Goal: Task Accomplishment & Management: Manage account settings

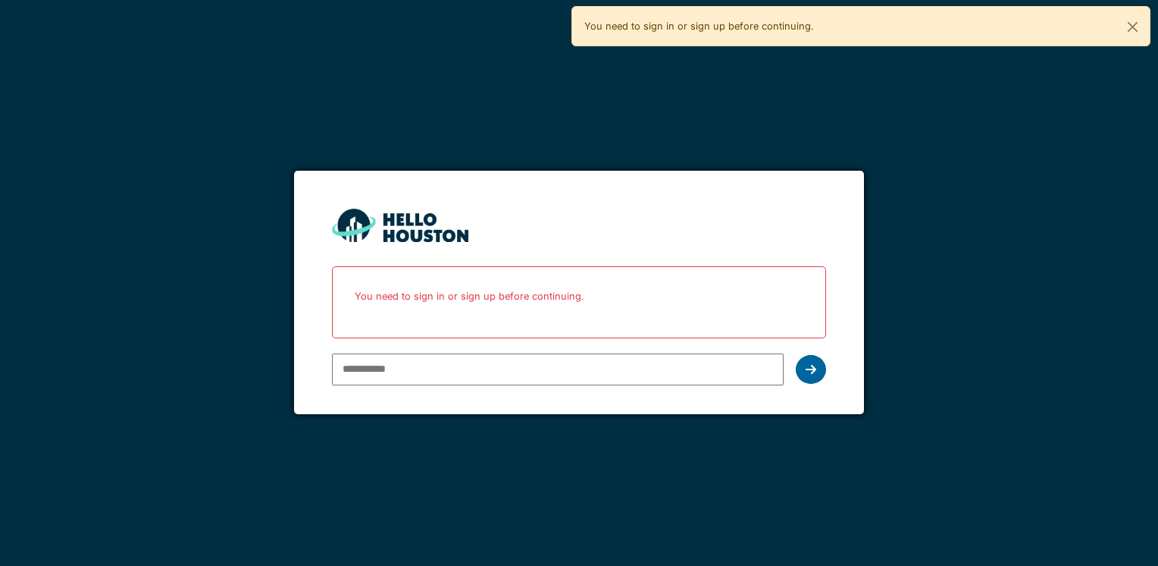
type input "**********"
click at [813, 373] on icon at bounding box center [811, 369] width 11 height 12
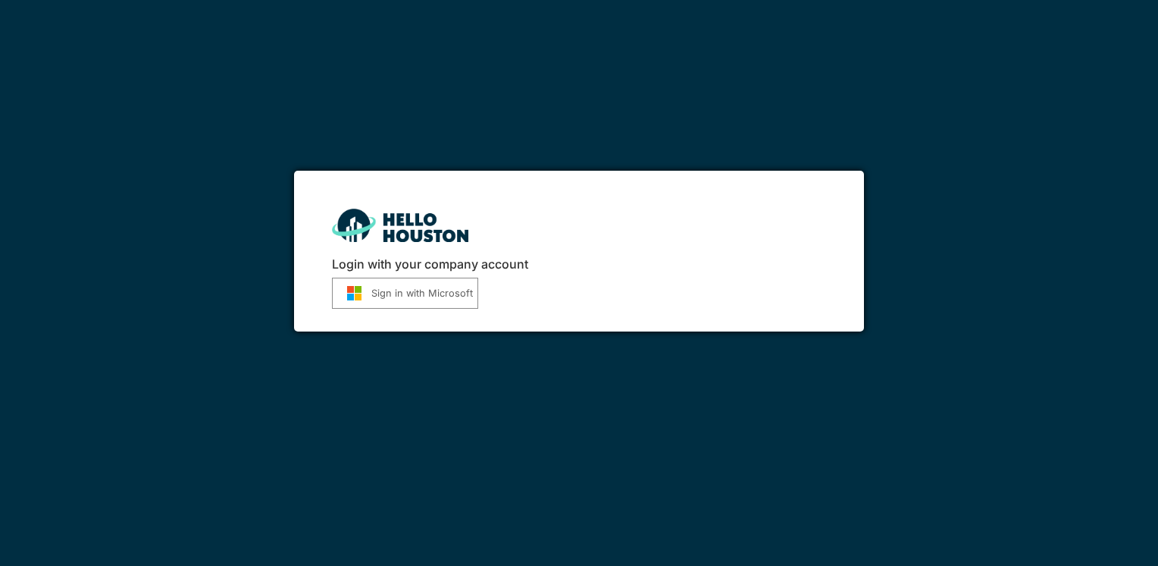
click at [435, 284] on button "Sign in with Microsoft" at bounding box center [405, 292] width 146 height 31
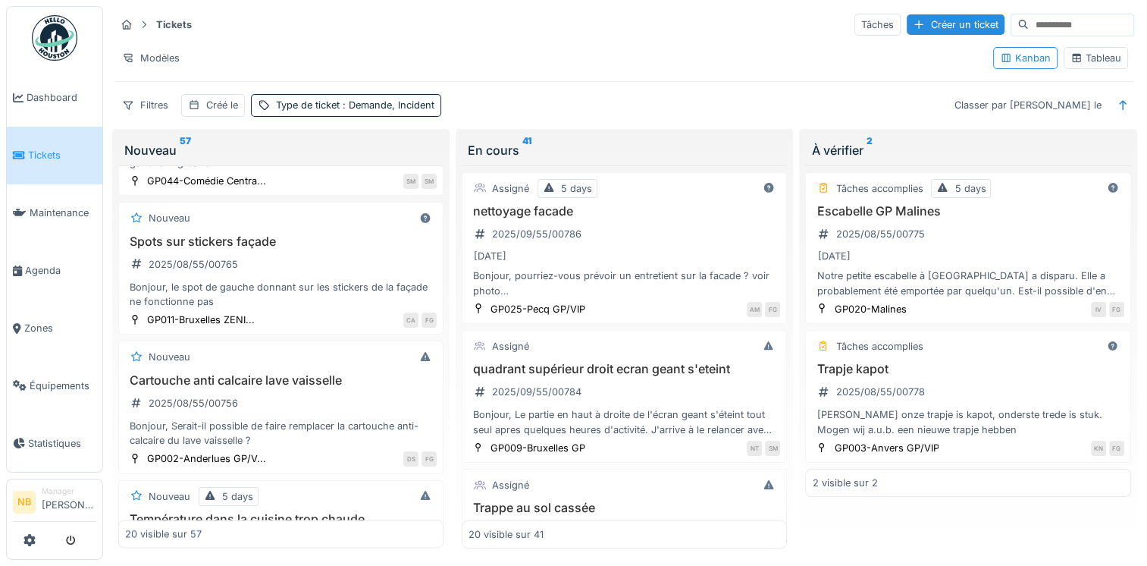
scroll to position [1945, 0]
